Goal: Task Accomplishment & Management: Use online tool/utility

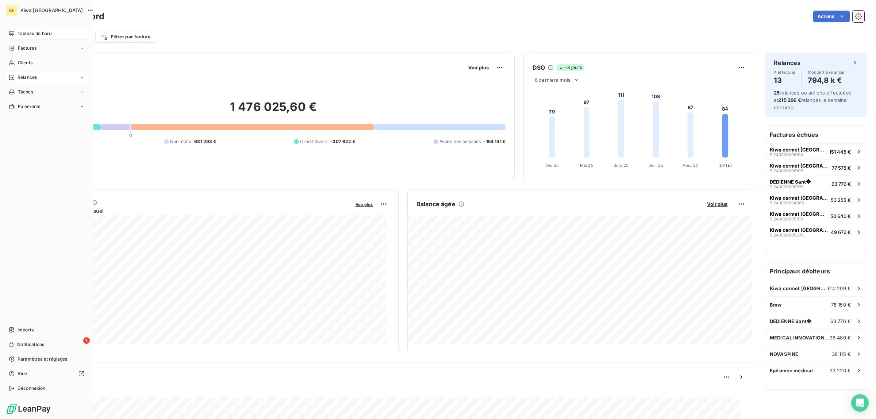
click at [22, 76] on span "Relances" at bounding box center [27, 77] width 19 height 7
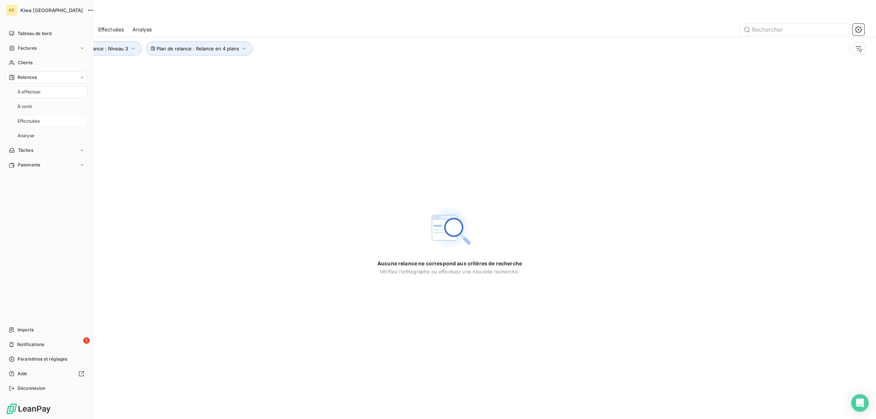
click at [37, 118] on span "Effectuées" at bounding box center [29, 121] width 23 height 7
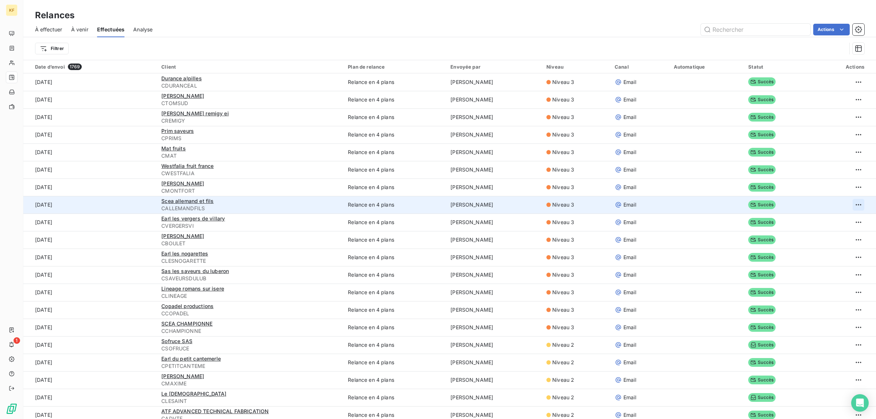
click at [849, 207] on html "KF 1 Relances À effectuer À venir Effectuées Analyse Actions Filtrer Date d’env…" at bounding box center [438, 209] width 876 height 419
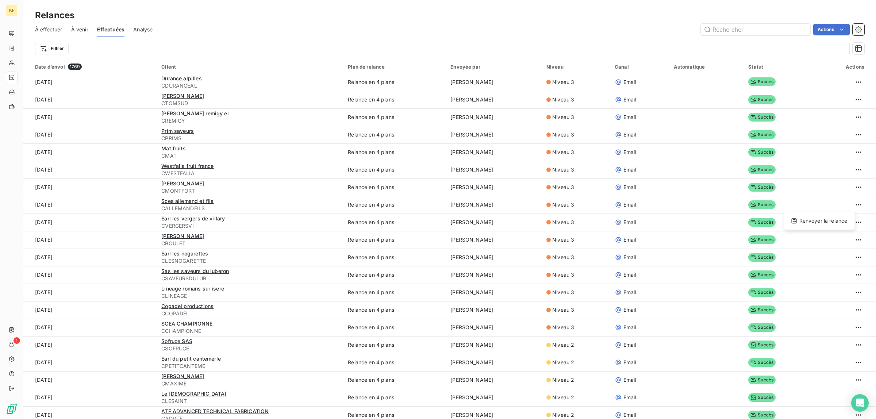
click at [196, 200] on html "KF 1 Relances À effectuer À venir Effectuées Analyse Actions Filtrer Date d’env…" at bounding box center [438, 209] width 876 height 419
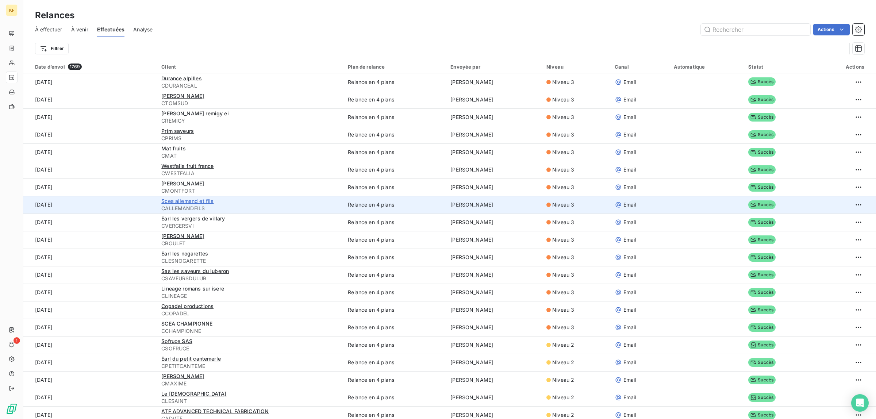
click at [195, 203] on span "Scea allemand et fils" at bounding box center [187, 201] width 52 height 6
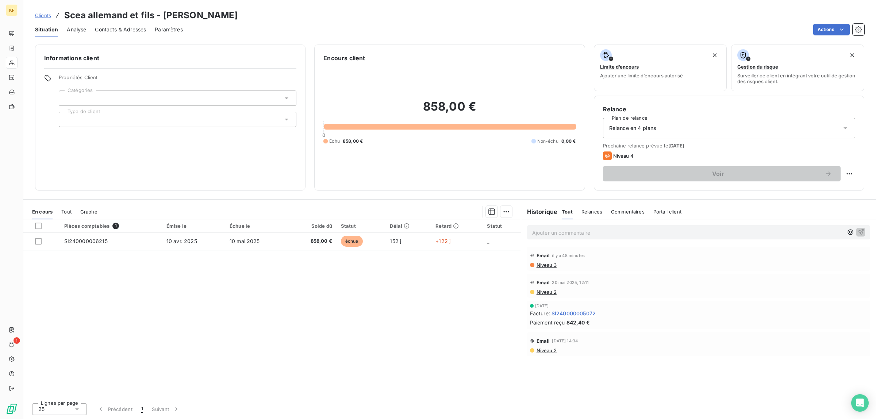
click at [119, 30] on span "Contacts & Adresses" at bounding box center [120, 29] width 51 height 7
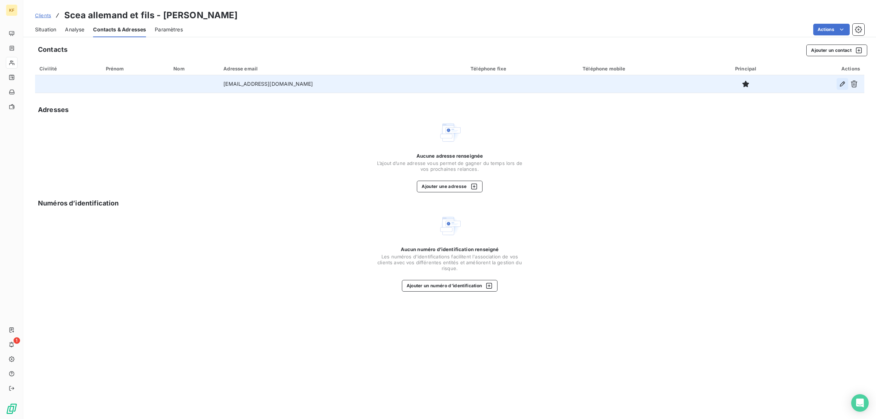
click at [841, 86] on icon "button" at bounding box center [842, 83] width 7 height 7
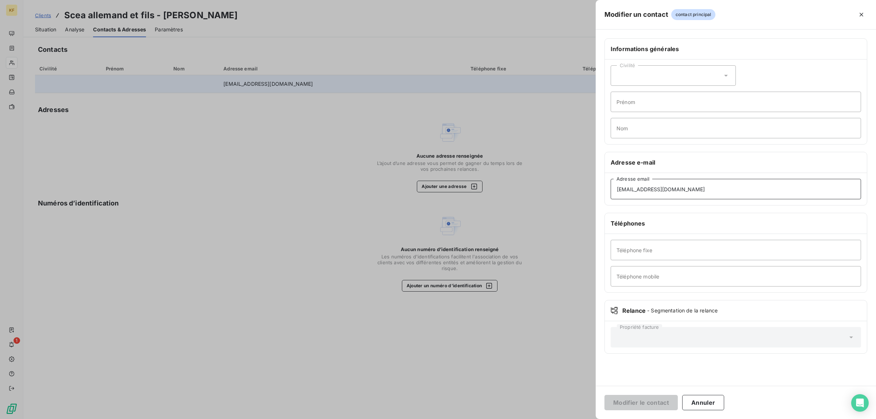
drag, startPoint x: 712, startPoint y: 194, endPoint x: 483, endPoint y: 185, distance: 229.0
click at [483, 419] on div "Modifier un contact contact principal Informations générales Civilité Prénom No…" at bounding box center [438, 419] width 876 height 0
paste input "Pierre.allemand@live"
type input "Pierre.allemand@live.fr"
click at [659, 407] on button "Modifier le contact" at bounding box center [640, 402] width 73 height 15
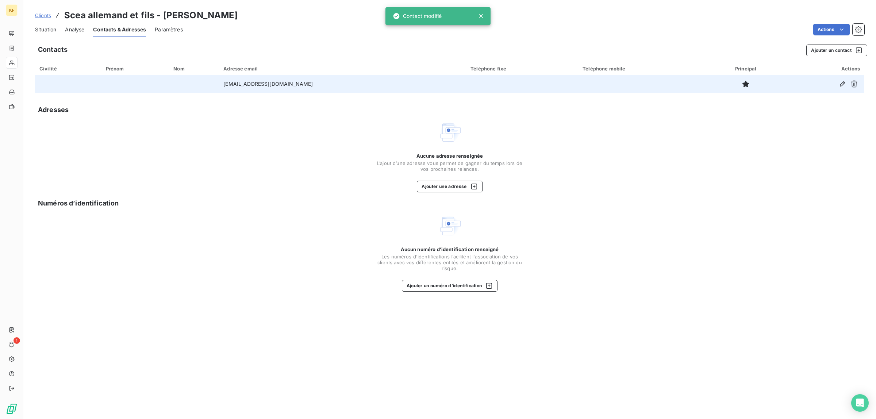
click at [48, 25] on div "Situation" at bounding box center [45, 29] width 21 height 15
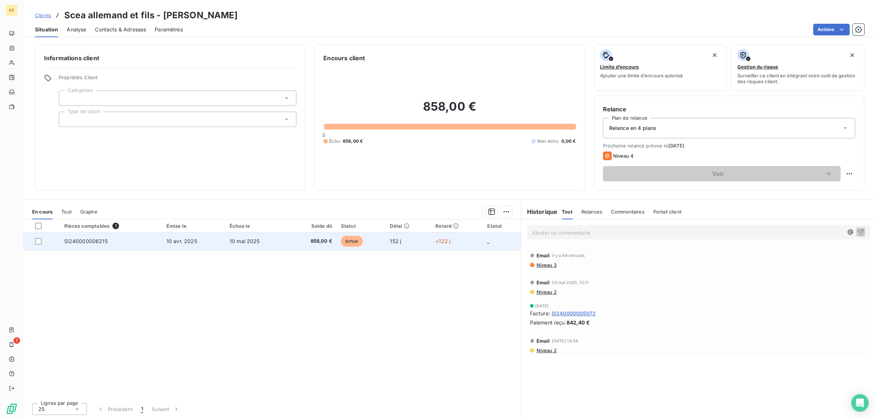
click at [487, 247] on td "_" at bounding box center [501, 241] width 38 height 18
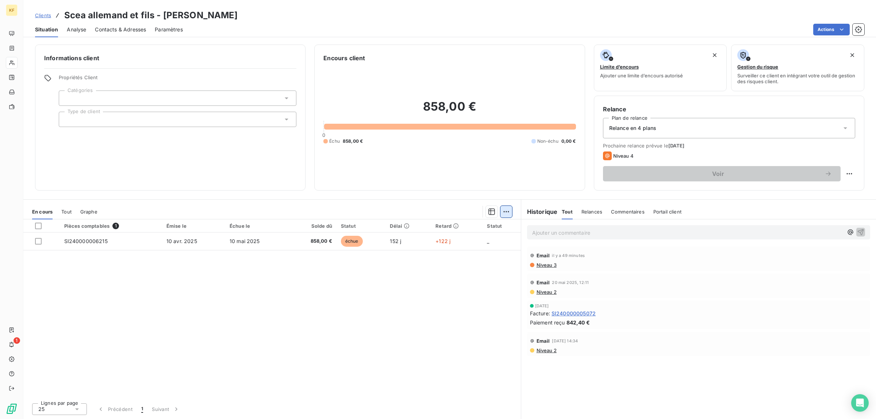
click at [505, 208] on html "KF 1 Clients Scea allemand et fils - CALLEMANDFILS Situation Analyse Contacts &…" at bounding box center [438, 209] width 876 height 419
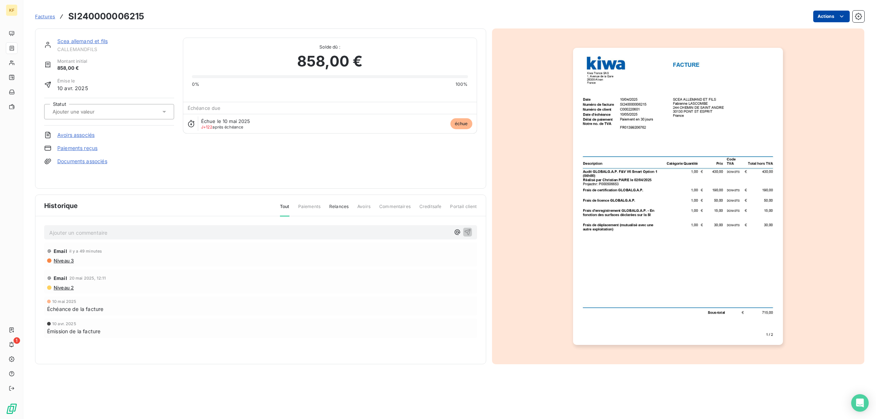
click at [834, 18] on html "KF 1 Factures SI240000006215 Actions Scea allemand et fils CALLEMANDFILS Montan…" at bounding box center [438, 209] width 876 height 419
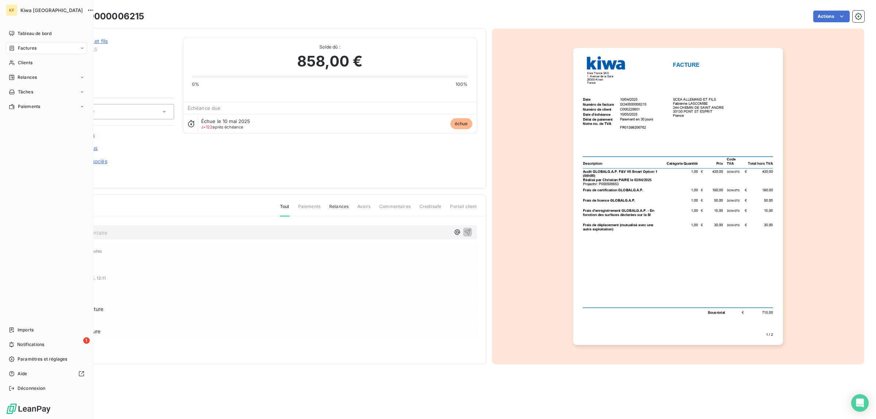
click at [22, 191] on html "KF Kiwa France Tableau de bord Factures Clients Relances Tâches Paiements Impor…" at bounding box center [438, 209] width 876 height 419
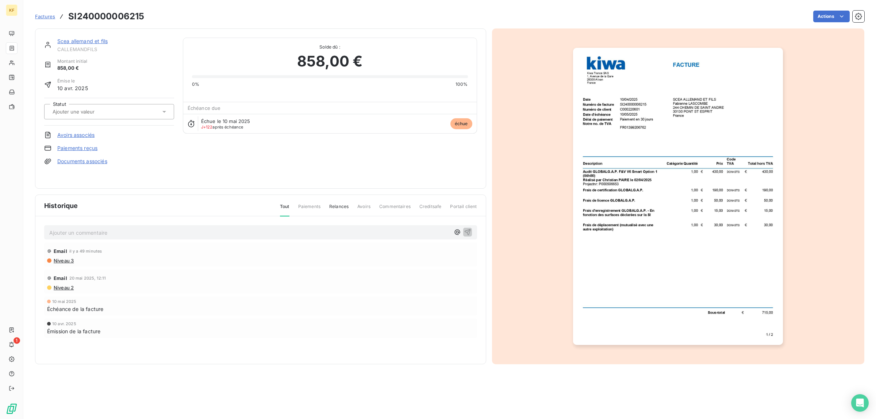
click at [49, 19] on span "Factures" at bounding box center [45, 17] width 20 height 6
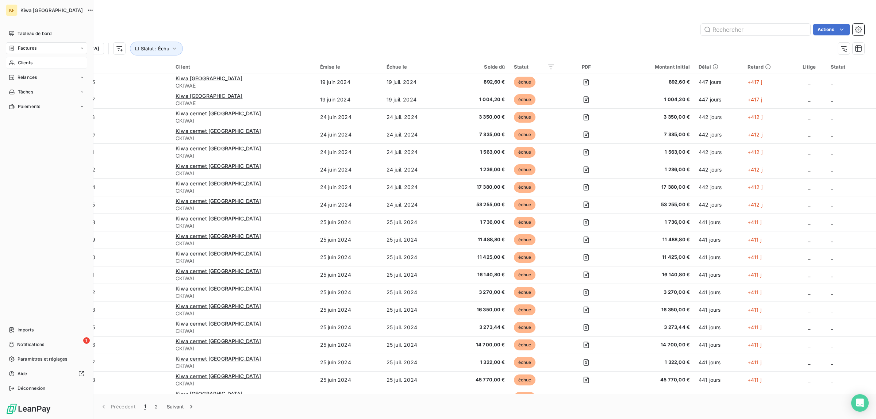
click at [38, 64] on div "Clients" at bounding box center [46, 63] width 81 height 12
click at [35, 76] on span "Relances" at bounding box center [27, 77] width 19 height 7
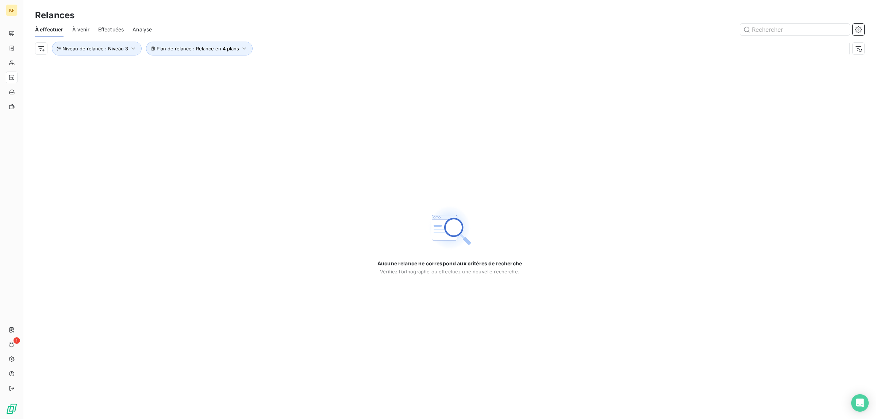
click at [105, 32] on span "Effectuées" at bounding box center [111, 29] width 26 height 7
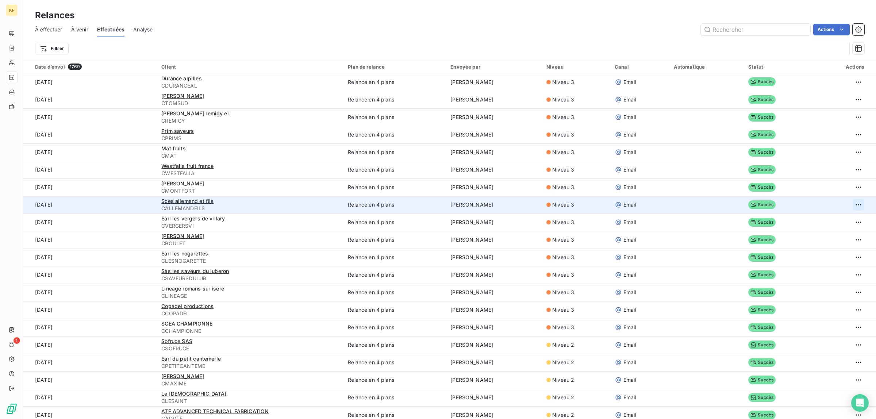
click at [852, 205] on html "KF 1 Relances À effectuer À venir Effectuées Analyse Actions Filtrer Date d’env…" at bounding box center [438, 209] width 876 height 419
click at [825, 219] on div "Renvoyer la relance" at bounding box center [819, 221] width 65 height 12
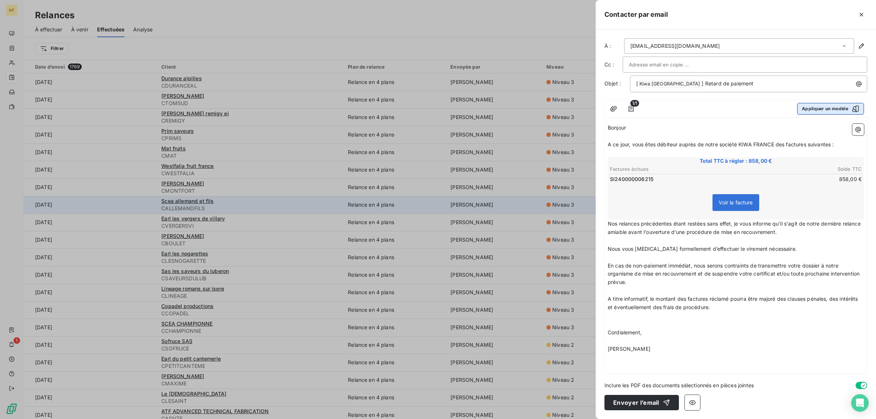
click at [828, 108] on button "Appliquer un modèle" at bounding box center [830, 109] width 67 height 12
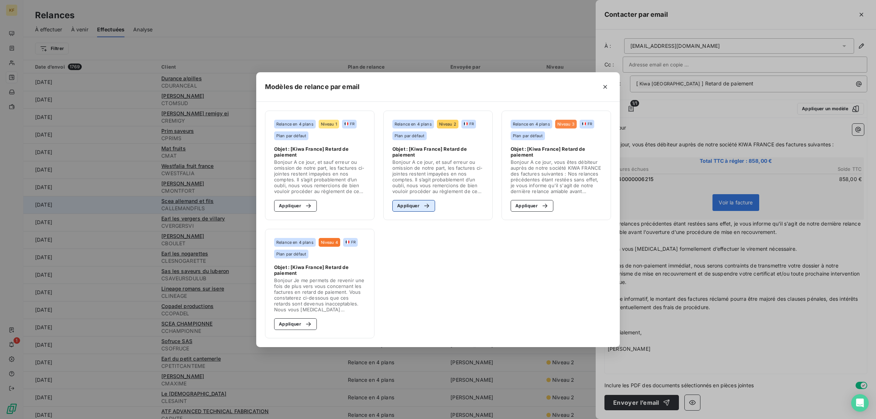
click at [411, 205] on button "Appliquer" at bounding box center [413, 206] width 43 height 12
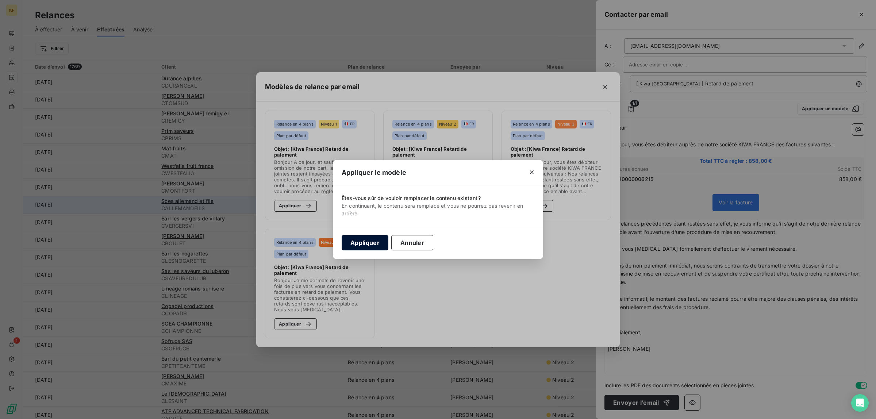
click at [364, 242] on button "Appliquer" at bounding box center [365, 242] width 47 height 15
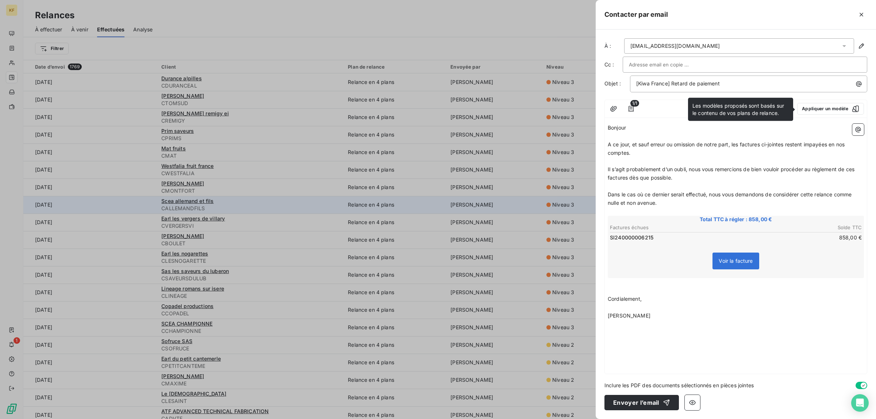
click at [709, 338] on div "Bonjour ﻿ ﻿ ﻿ ﻿ A ce jour, et sauf erreur ou omission de notre part, les factur…" at bounding box center [736, 247] width 262 height 253
click at [736, 259] on span "Voir la facture" at bounding box center [736, 261] width 34 height 6
click at [694, 404] on icon "button" at bounding box center [692, 402] width 7 height 7
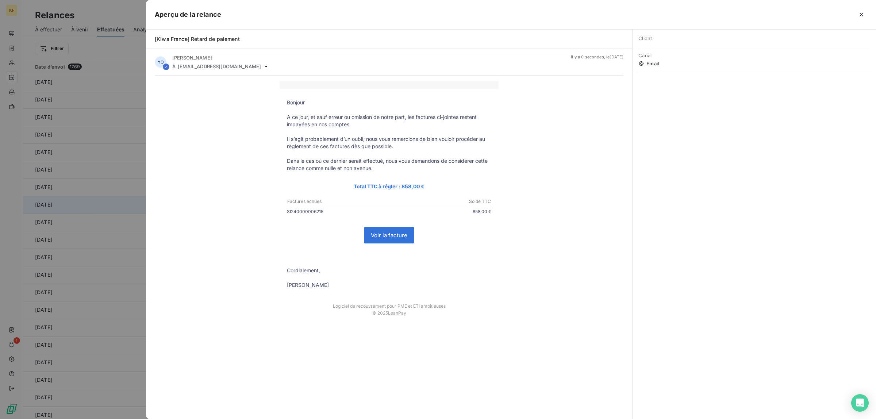
click at [389, 234] on link "Voir la facture" at bounding box center [389, 235] width 50 height 16
click at [99, 123] on div at bounding box center [438, 209] width 876 height 419
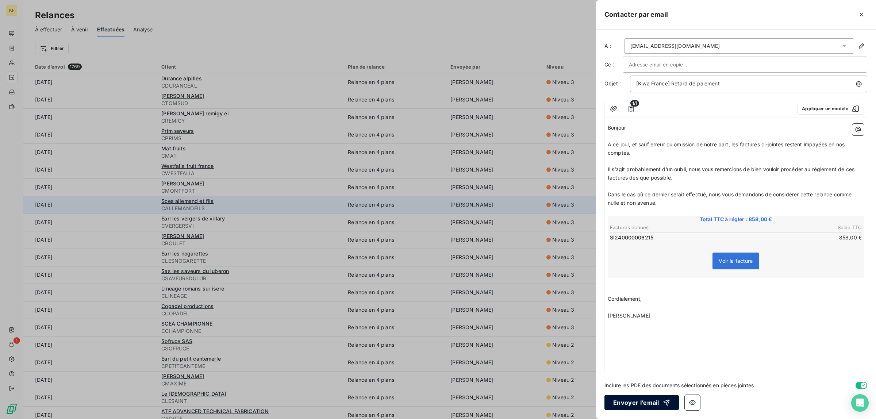
click at [644, 403] on button "Envoyer l’email" at bounding box center [641, 402] width 74 height 15
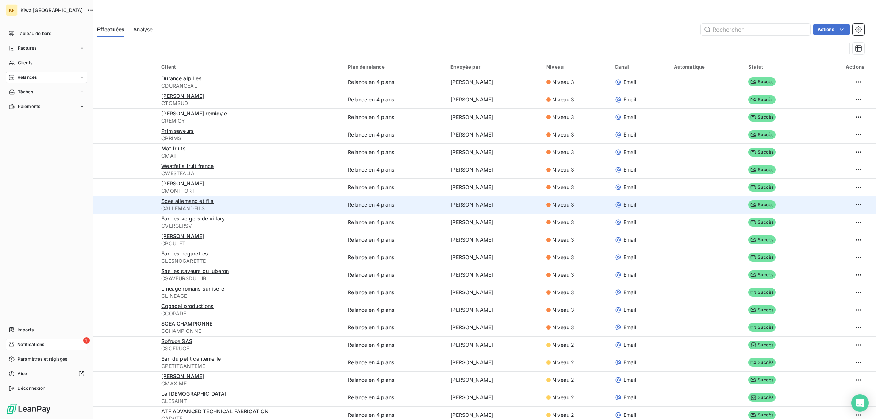
click at [12, 346] on icon at bounding box center [11, 345] width 5 height 6
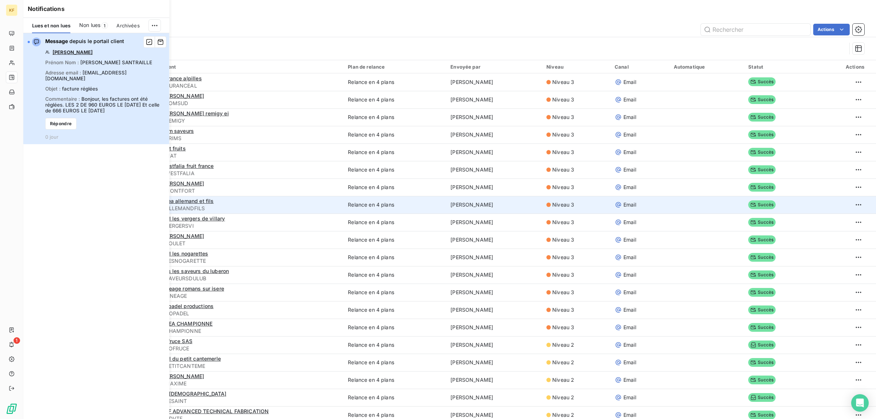
click at [103, 77] on div "Message depuis le portail client Tom sud Prénom Nom : LAURENCE SANTRAILLE Adres…" at bounding box center [105, 89] width 120 height 102
